Goal: Task Accomplishment & Management: Complete application form

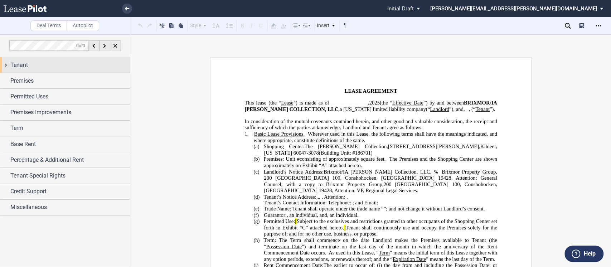
click at [8, 64] on div "Tenant" at bounding box center [65, 64] width 130 height 15
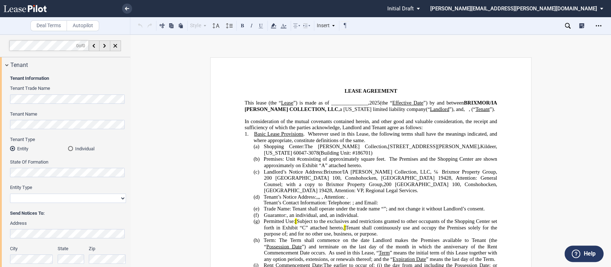
click at [29, 200] on select "Corporation Limited Liability Company General Partnership Limited Partnership O…" at bounding box center [68, 198] width 116 height 9
click at [10, 194] on select "Corporation Limited Liability Company General Partnership Limited Partnership O…" at bounding box center [68, 198] width 116 height 9
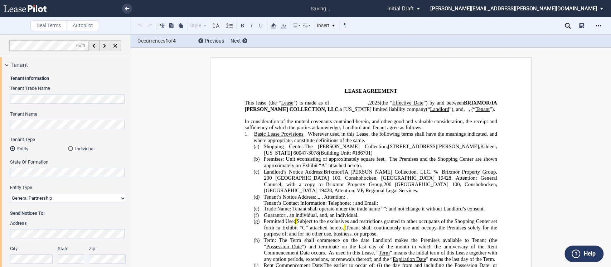
click at [32, 197] on select "Corporation Limited Liability Company General Partnership Limited Partnership O…" at bounding box center [68, 198] width 116 height 9
select select "corporation"
click at [10, 194] on select "Corporation Limited Liability Company General Partnership Limited Partnership O…" at bounding box center [68, 198] width 116 height 9
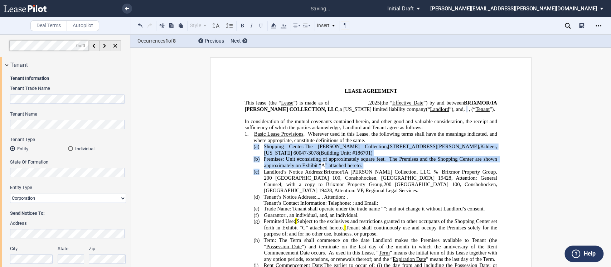
drag, startPoint x: 130, startPoint y: 142, endPoint x: 134, endPoint y: 168, distance: 26.4
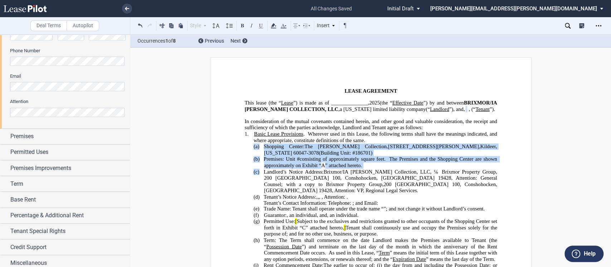
scroll to position [225, 0]
click at [5, 148] on div "Permitted Uses" at bounding box center [65, 150] width 130 height 15
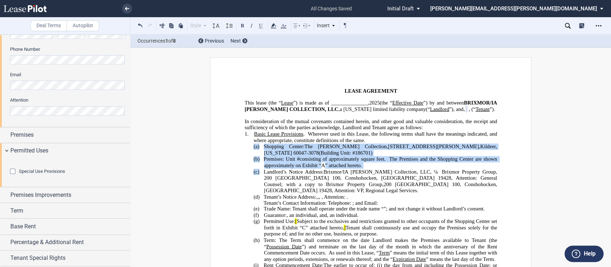
click at [14, 176] on div "Special Use Provisions" at bounding box center [13, 171] width 7 height 7
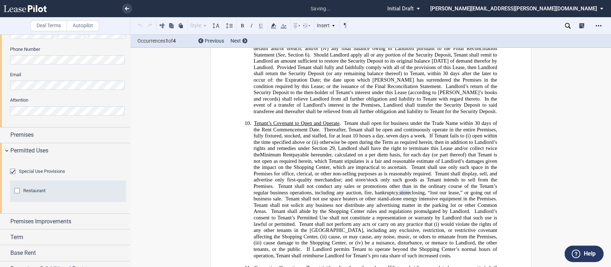
scroll to position [1140, 0]
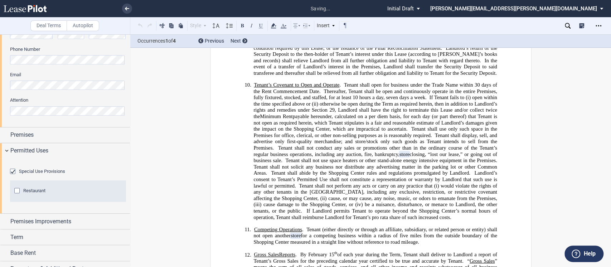
click at [17, 195] on div "Restaurant" at bounding box center [17, 191] width 7 height 7
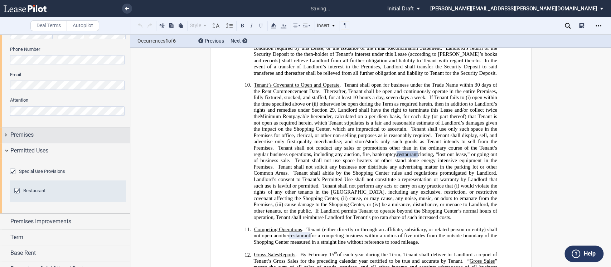
click at [7, 136] on div "Premises" at bounding box center [65, 134] width 130 height 15
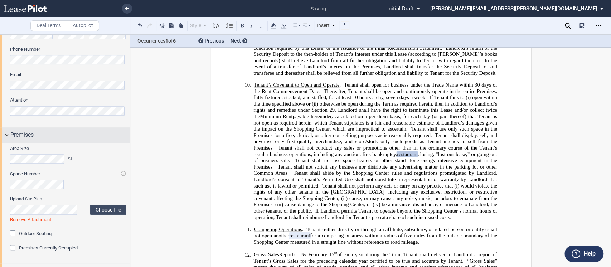
click at [7, 136] on div "Premises" at bounding box center [65, 134] width 130 height 15
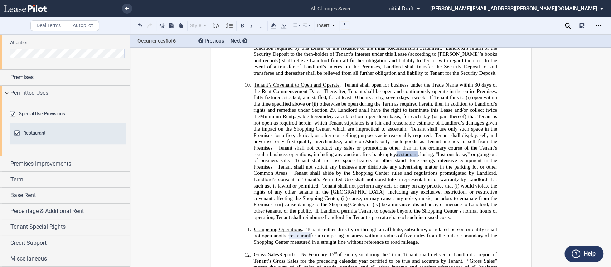
scroll to position [321, 0]
click at [4, 163] on div "Premises Improvements" at bounding box center [65, 163] width 130 height 15
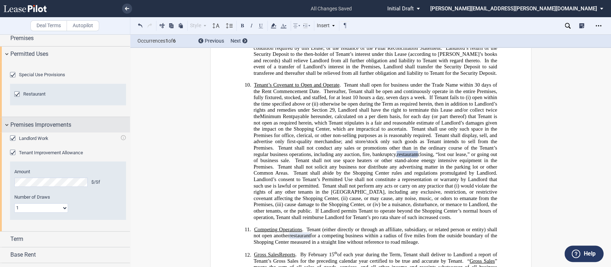
click at [4, 132] on div "Premises Improvements" at bounding box center [65, 124] width 130 height 15
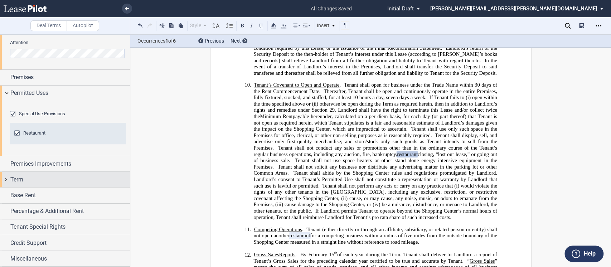
click at [5, 181] on div "Term" at bounding box center [65, 179] width 130 height 15
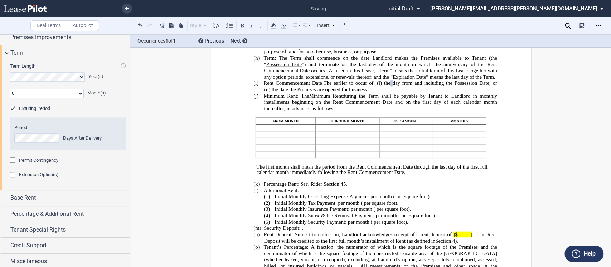
scroll to position [451, 0]
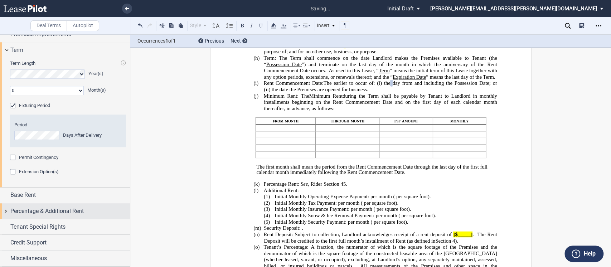
click at [6, 211] on div "Percentage & Additional Rent" at bounding box center [65, 210] width 130 height 15
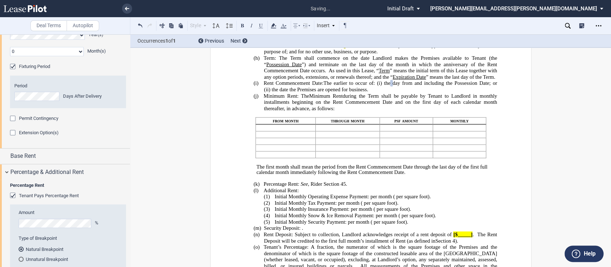
click at [13, 200] on div "Tenant Pays Percentage Rent" at bounding box center [13, 195] width 7 height 7
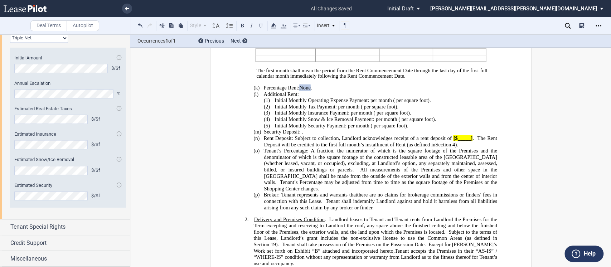
scroll to position [682, 0]
click at [7, 229] on div "Tenant Special Rights" at bounding box center [65, 226] width 130 height 15
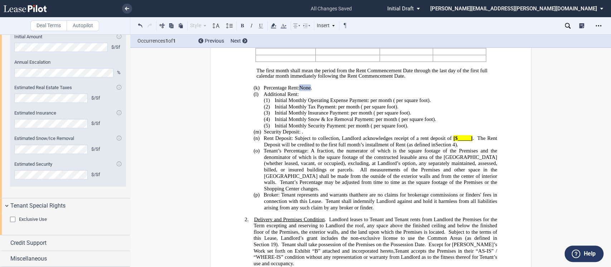
scroll to position [704, 0]
click at [7, 241] on div "Credit Support" at bounding box center [65, 242] width 130 height 15
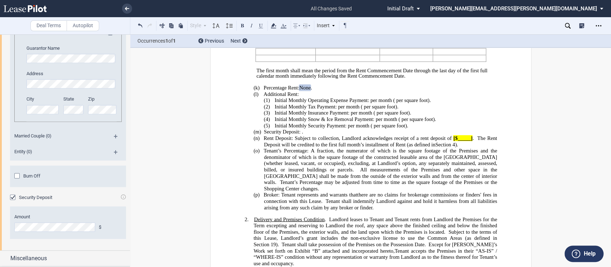
scroll to position [1082, 0]
click at [4, 259] on div "Miscellaneous" at bounding box center [65, 258] width 130 height 15
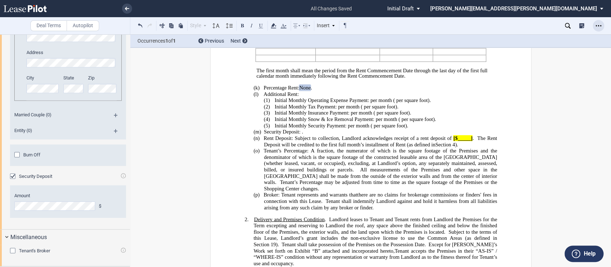
click at [600, 24] on icon "Open Lease options menu" at bounding box center [598, 26] width 6 height 6
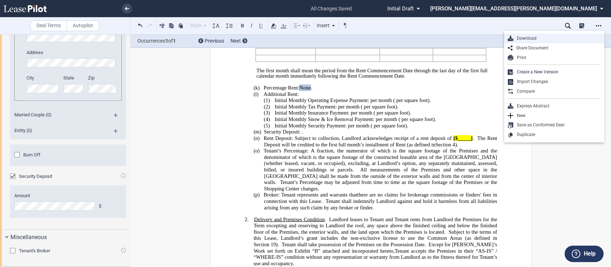
click at [531, 38] on div "Download" at bounding box center [556, 38] width 87 height 6
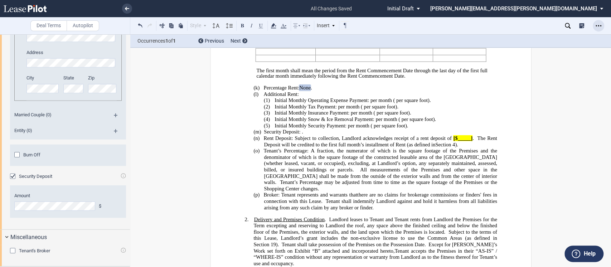
click at [598, 24] on icon "Open Lease options menu" at bounding box center [598, 26] width 6 height 6
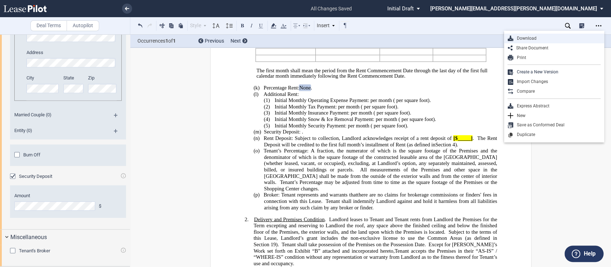
click at [529, 38] on div "Download" at bounding box center [556, 38] width 87 height 6
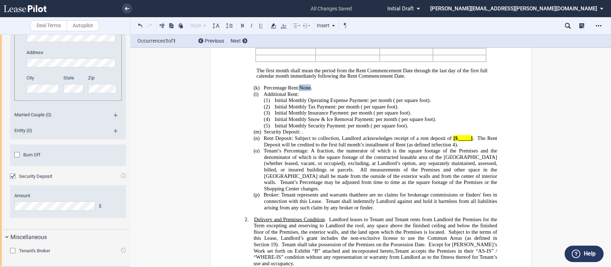
click at [464, 28] on div "Style Normal 8pt 9pt 10pt 10.5pt 11pt 12pt 14pt 16pt Normal 1 1.15 1.5 2 3 No C…" at bounding box center [306, 25] width 353 height 17
